Goal: Communication & Community: Answer question/provide support

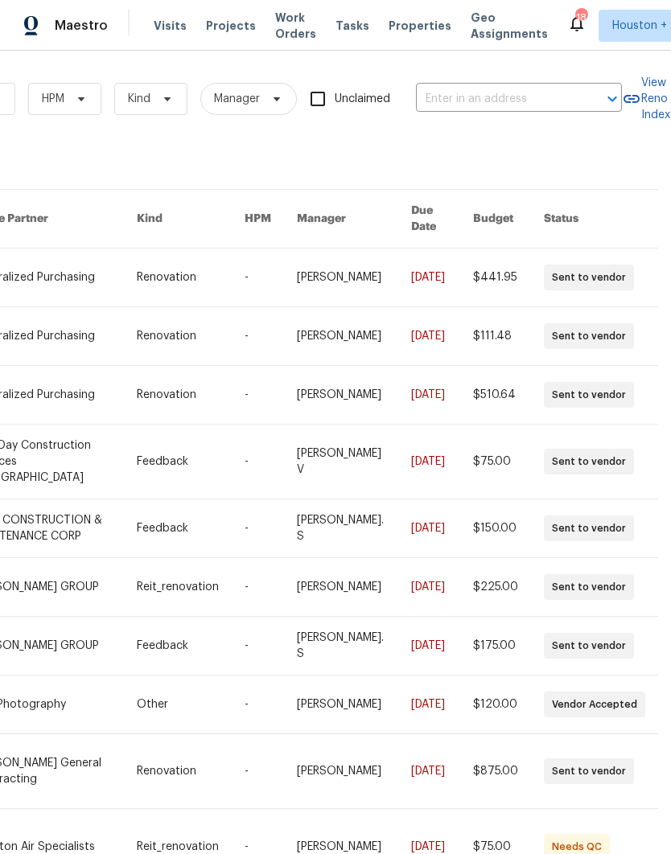
scroll to position [0, 265]
click at [522, 98] on input "text" at bounding box center [496, 99] width 161 height 25
type input "2100 th"
click at [537, 150] on li "[STREET_ADDRESS]" at bounding box center [519, 135] width 206 height 27
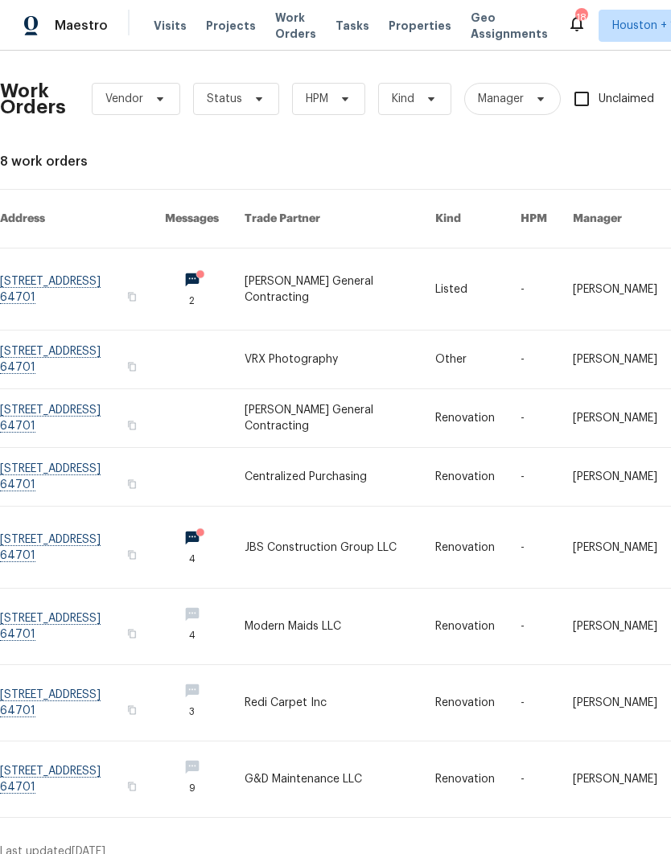
click at [353, 273] on link at bounding box center [339, 288] width 191 height 81
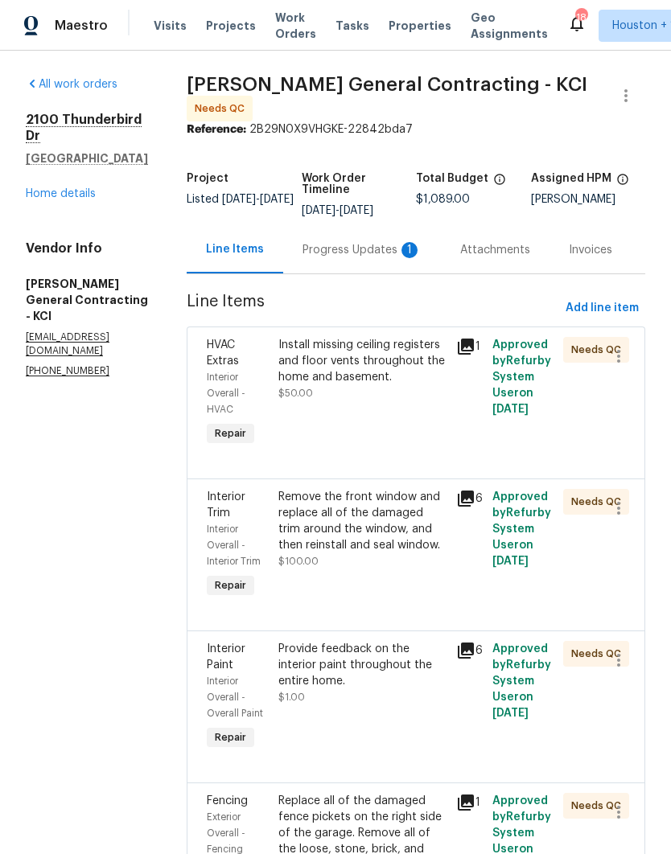
click at [362, 258] on div "Progress Updates 1" at bounding box center [361, 250] width 119 height 16
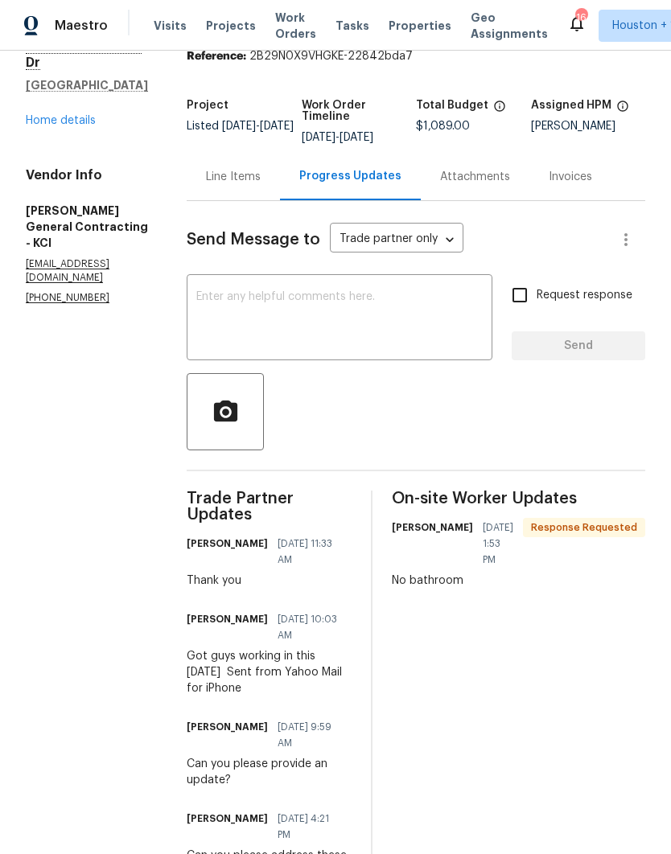
scroll to position [72, 0]
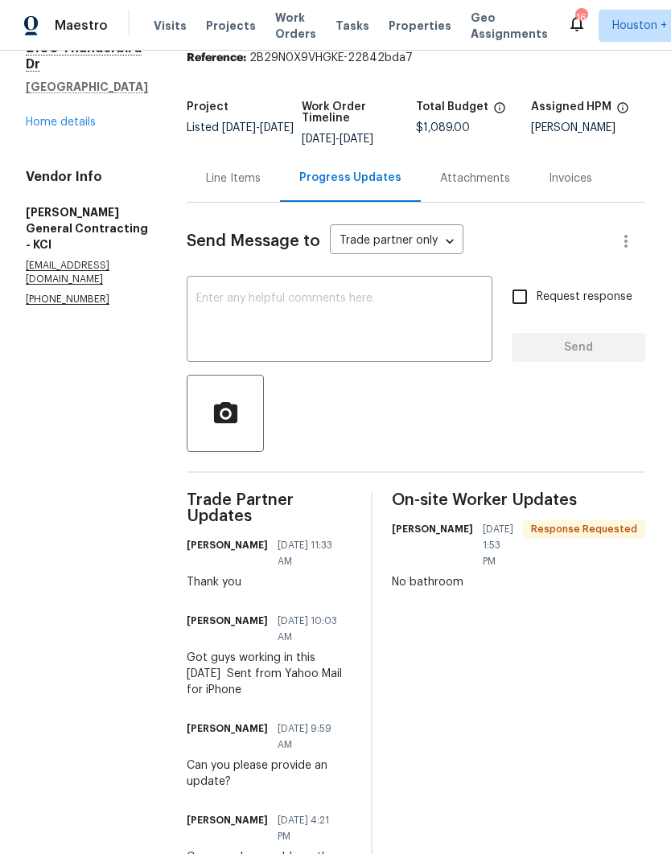
click at [257, 187] on div "Line Items" at bounding box center [233, 178] width 55 height 16
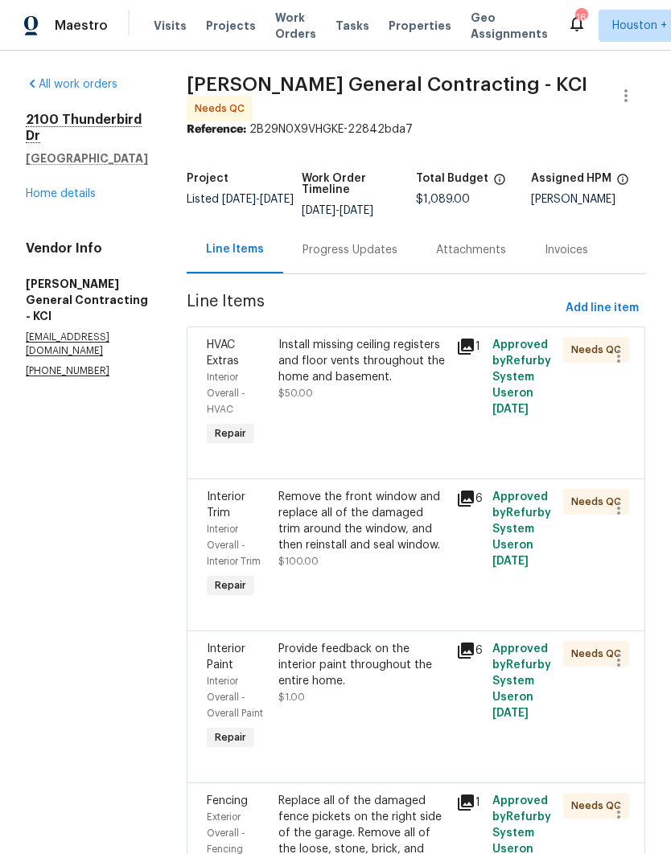
click at [347, 258] on div "Progress Updates" at bounding box center [349, 250] width 95 height 16
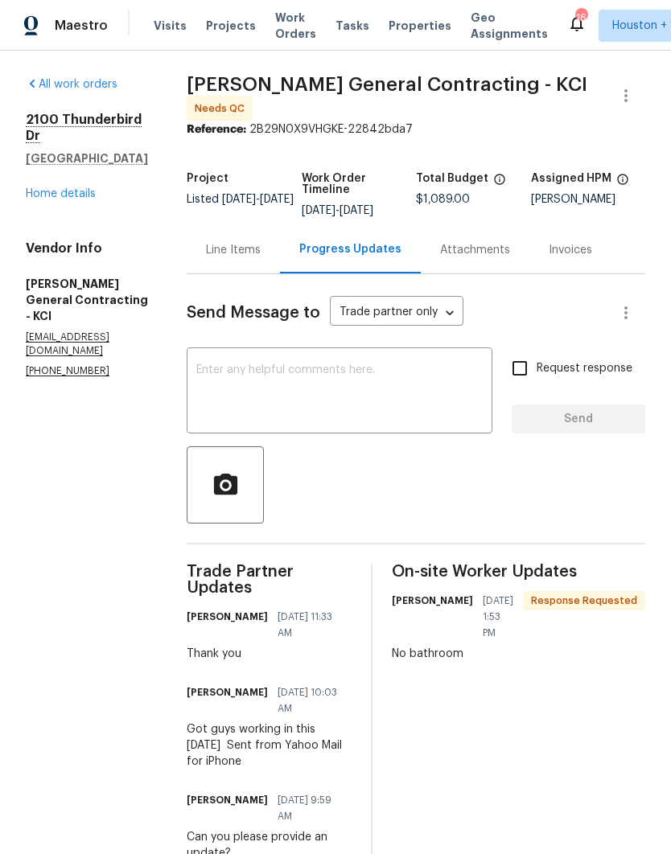
click at [461, 407] on textarea at bounding box center [339, 392] width 286 height 56
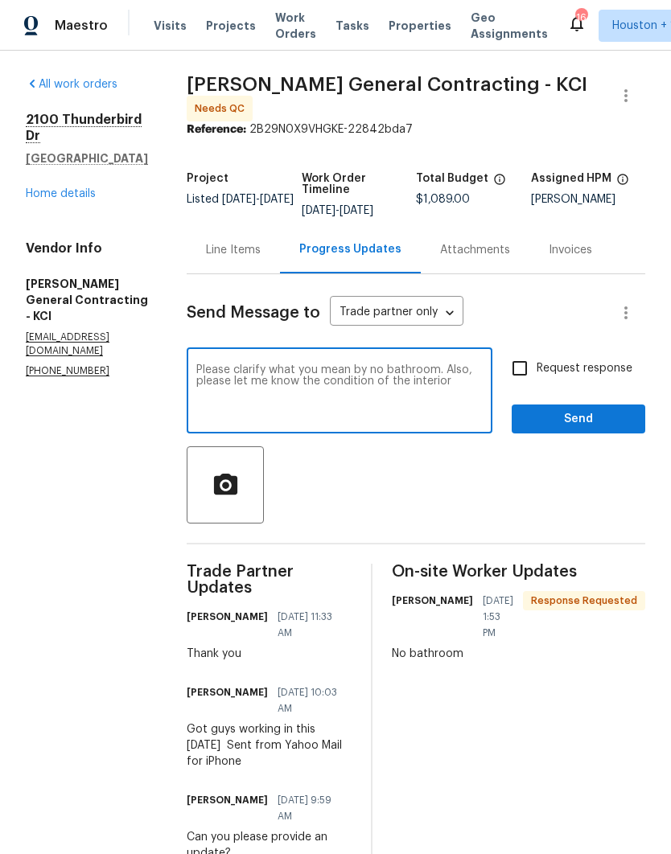
type textarea "Please clarify what you mean by no bathroom. Also, please let me know the condi…"
click at [235, 379] on textarea "Please clarify what you mean by no bathroom. Also, please let me know the condi…" at bounding box center [339, 392] width 286 height 56
click at [234, 379] on textarea "Please clarify what you mean by no bathroom. Also, please let me know the condi…" at bounding box center [339, 392] width 286 height 56
click at [261, 258] on div "Line Items" at bounding box center [233, 250] width 55 height 16
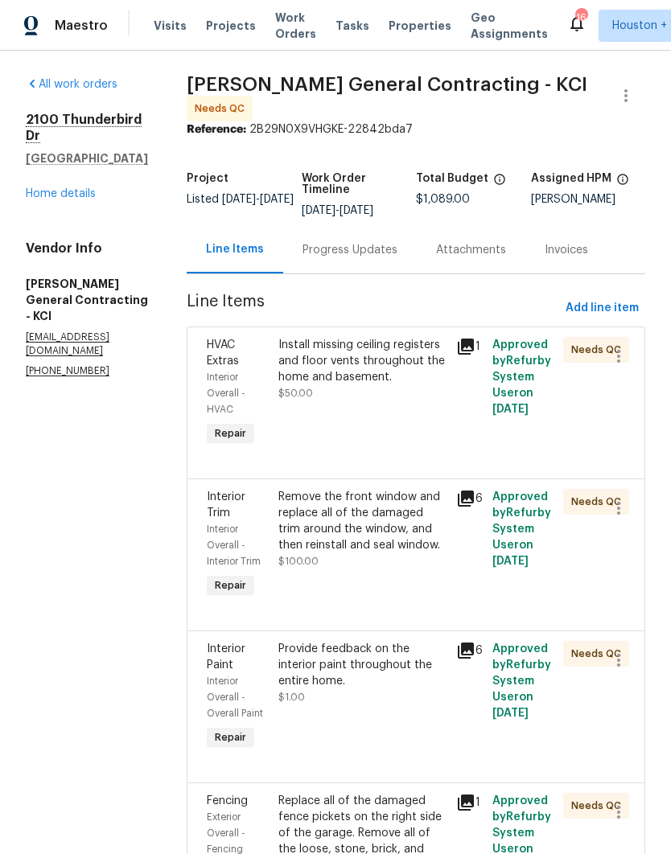
click at [395, 258] on div "Progress Updates" at bounding box center [349, 250] width 95 height 16
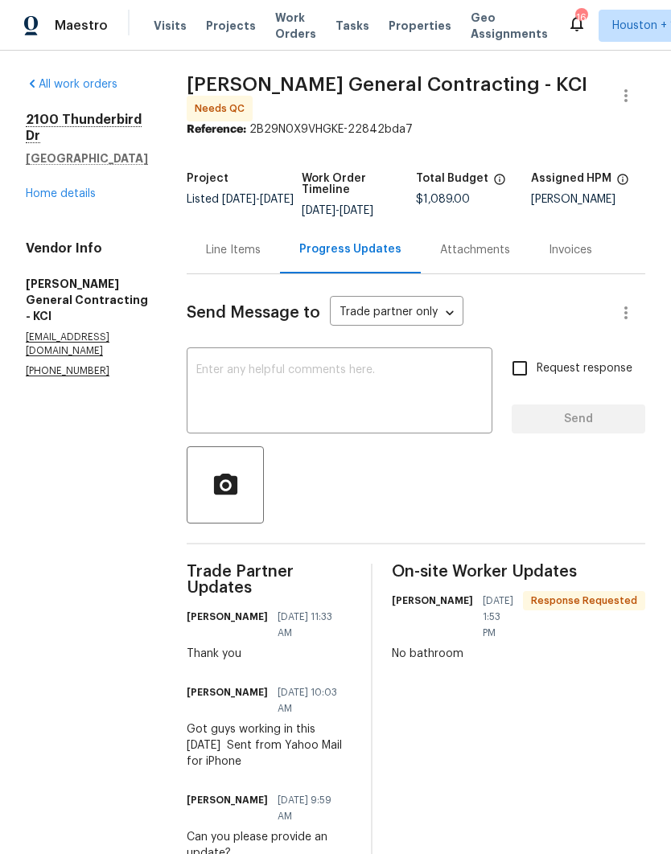
click at [394, 386] on textarea at bounding box center [339, 392] width 286 height 56
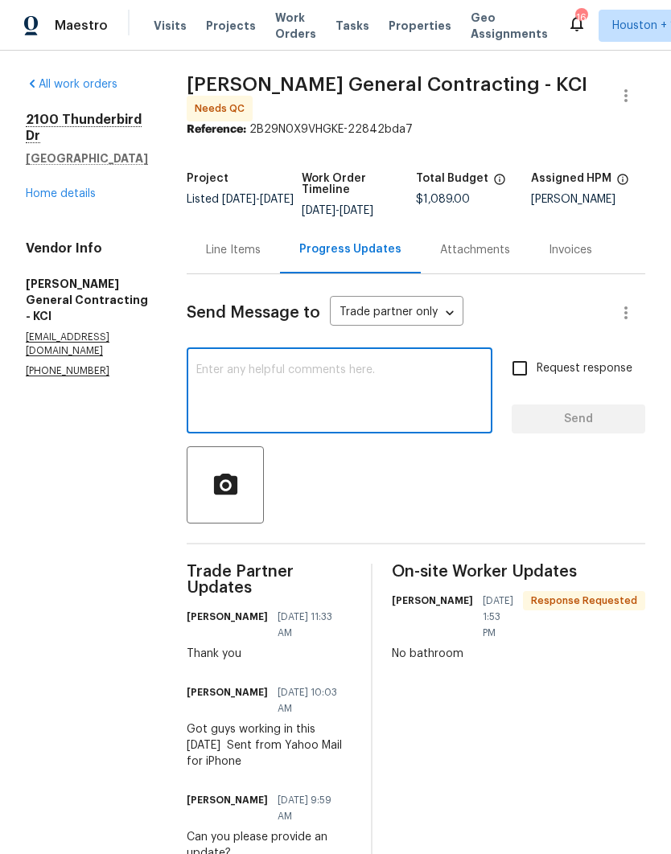
click at [392, 382] on textarea at bounding box center [339, 392] width 286 height 56
paste textarea "Please clarify what you mean by no bathroom. Also, please let me know the condi…"
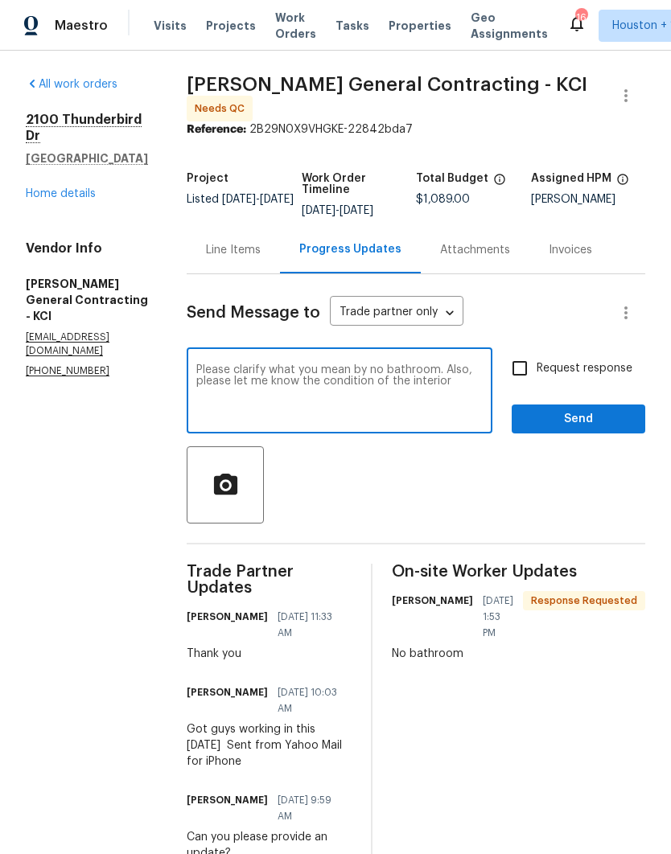
click at [306, 392] on textarea "Please clarify what you mean by no bathroom. Also, please let me know the condi…" at bounding box center [339, 392] width 286 height 56
click at [305, 392] on textarea "Please clarify what you mean by no bathroom. Also, please let me know the condi…" at bounding box center [339, 392] width 286 height 56
click at [427, 413] on textarea "Please clarify what you mean by no bathroom. Also, please provide feedback rega…" at bounding box center [339, 392] width 286 height 56
type textarea "Please clarify what you mean by no bathroom. Also, please provide feedback rega…"
click at [520, 380] on input "Request response" at bounding box center [520, 368] width 34 height 34
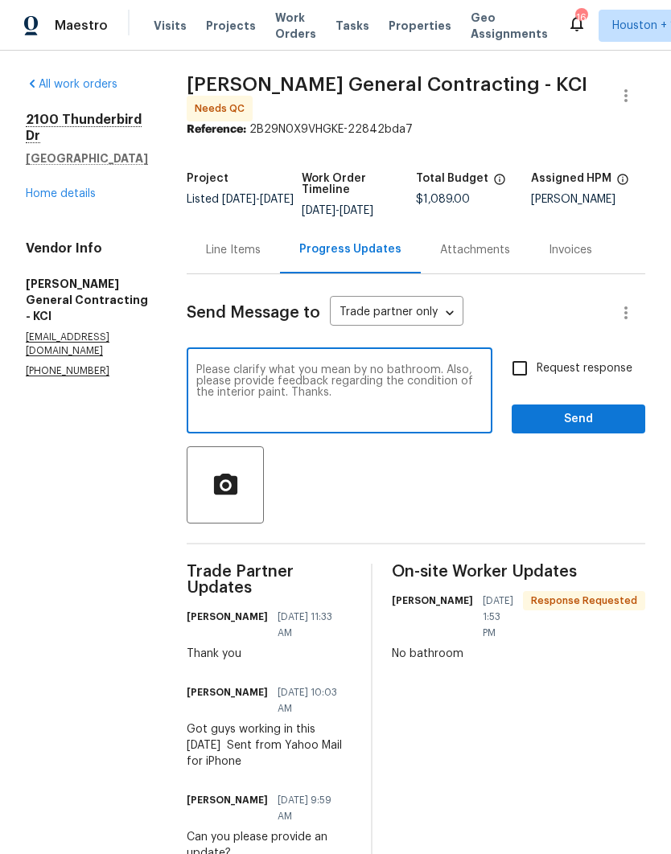
checkbox input "true"
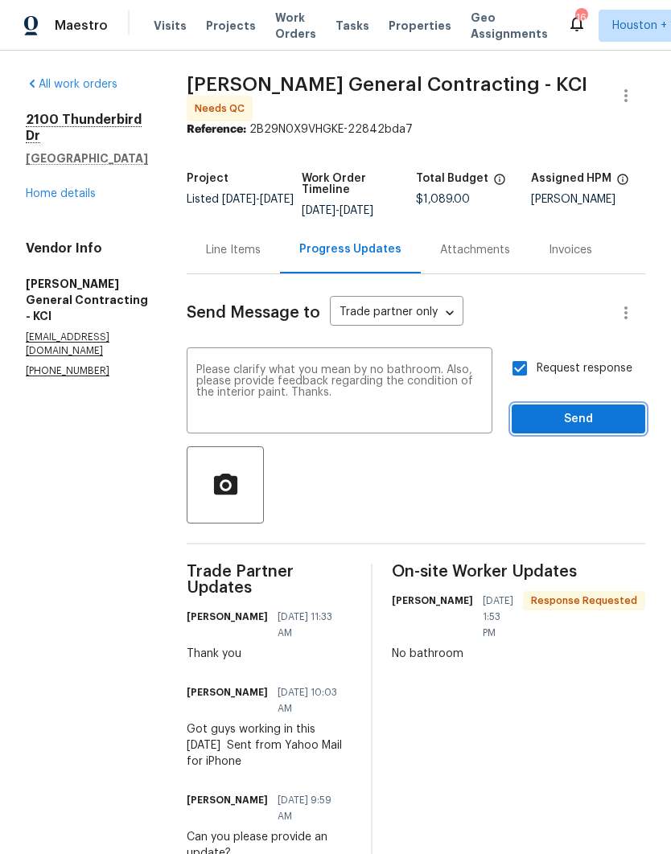
click at [597, 429] on span "Send" at bounding box center [578, 419] width 108 height 20
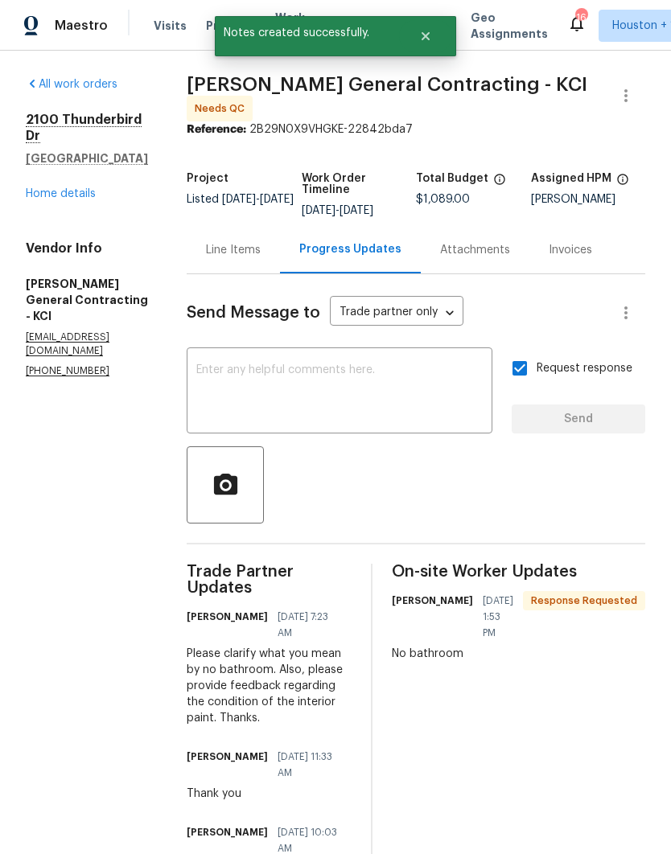
click at [49, 188] on link "Home details" at bounding box center [61, 193] width 70 height 11
